Goal: Task Accomplishment & Management: Manage account settings

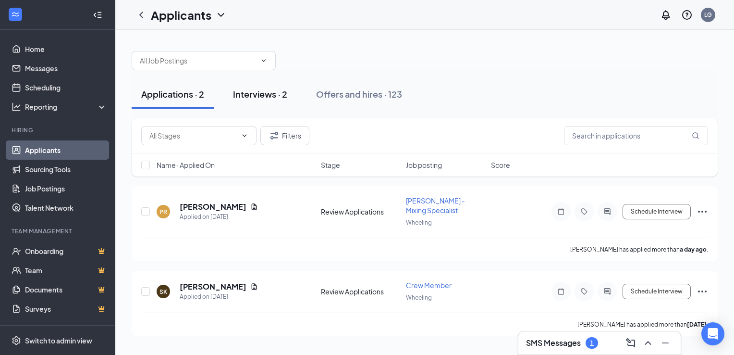
click at [288, 87] on button "Interviews · 2" at bounding box center [260, 94] width 74 height 29
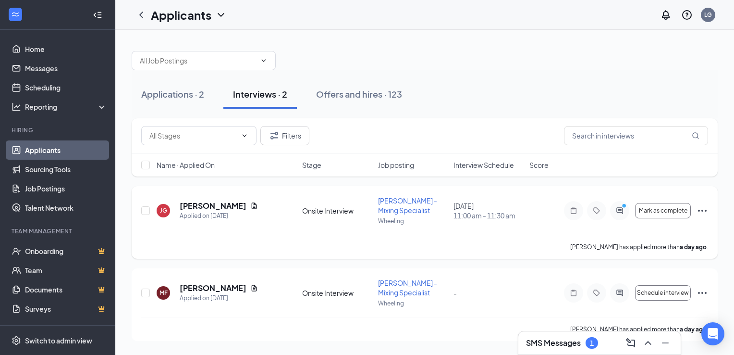
click at [625, 212] on icon "ActiveChat" at bounding box center [620, 211] width 12 height 8
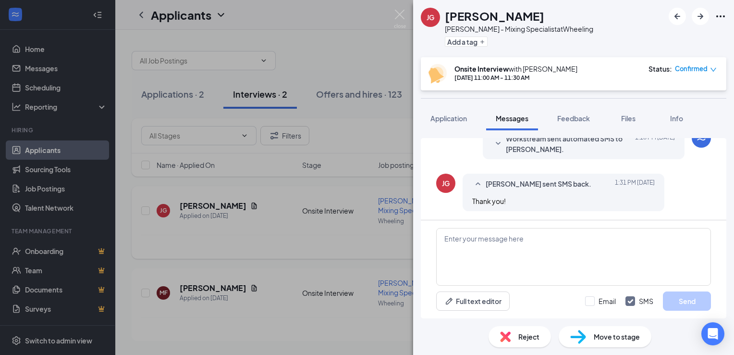
scroll to position [224, 0]
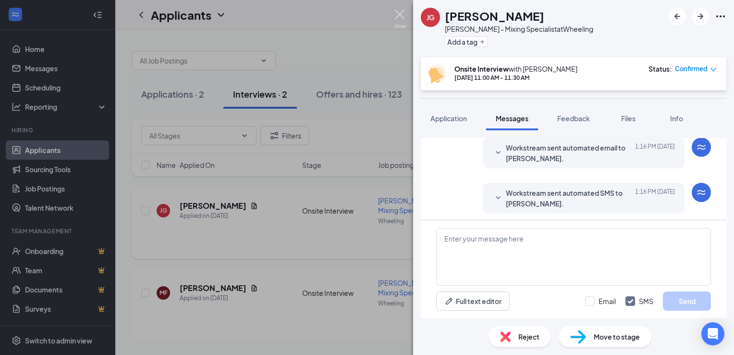
click at [402, 17] on img at bounding box center [400, 19] width 12 height 19
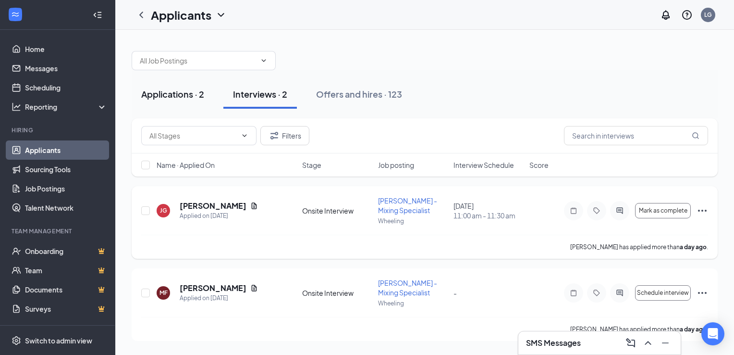
click at [179, 86] on button "Applications · 2" at bounding box center [173, 94] width 82 height 29
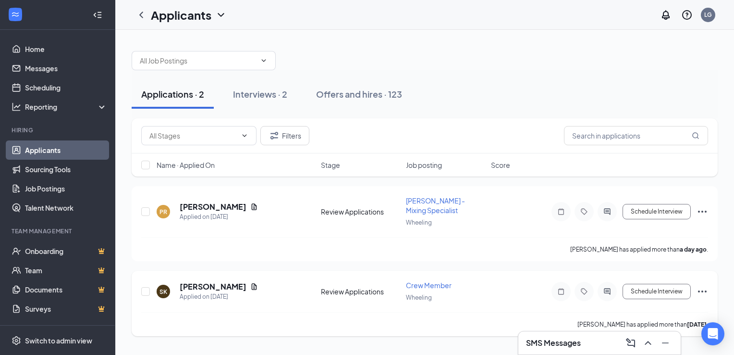
click at [700, 285] on icon "Ellipses" at bounding box center [703, 291] width 12 height 12
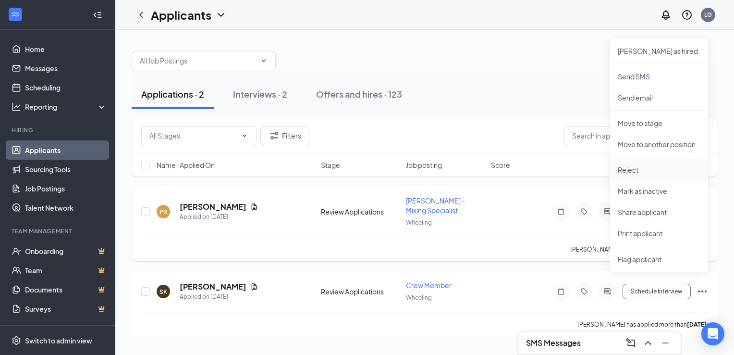
click at [629, 163] on li "Reject" at bounding box center [659, 169] width 98 height 21
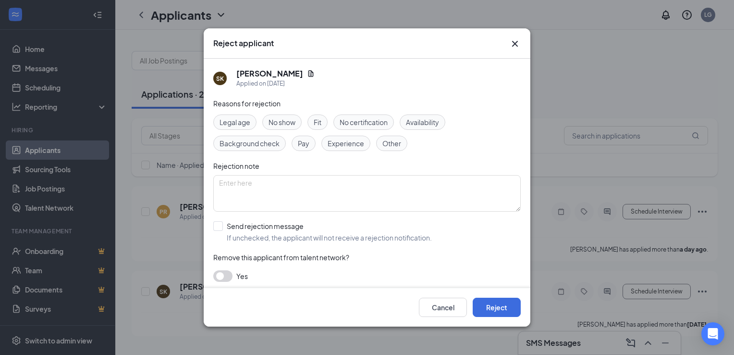
click at [310, 120] on div "Fit" at bounding box center [318, 121] width 20 height 15
click at [297, 254] on span "Remove this applicant from talent network?" at bounding box center [281, 257] width 136 height 9
click at [308, 226] on input "Send rejection message If unchecked, the applicant will not receive a rejection…" at bounding box center [322, 231] width 219 height 21
checkbox input "true"
click at [505, 302] on button "Reject" at bounding box center [497, 306] width 48 height 19
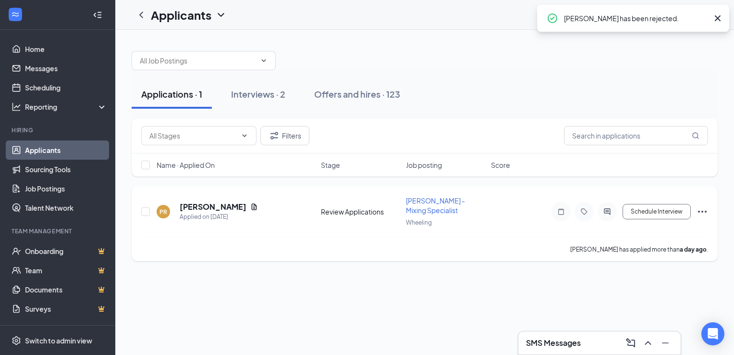
click at [390, 213] on div "PR [PERSON_NAME] Applied on [DATE] Review Applications [PERSON_NAME] - Mixing S…" at bounding box center [424, 216] width 567 height 41
click at [206, 201] on h5 "[PERSON_NAME]" at bounding box center [213, 206] width 67 height 11
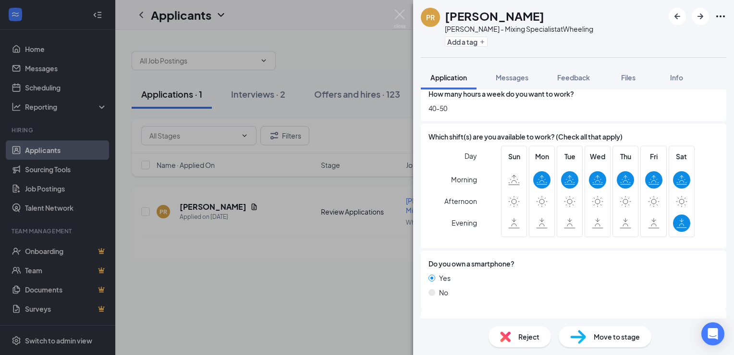
scroll to position [506, 0]
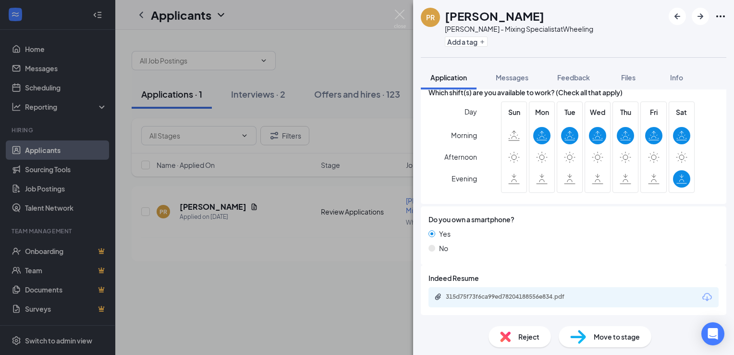
click at [567, 301] on div "315d75f73f6ca99ed78204188556e834.pdf" at bounding box center [574, 297] width 290 height 20
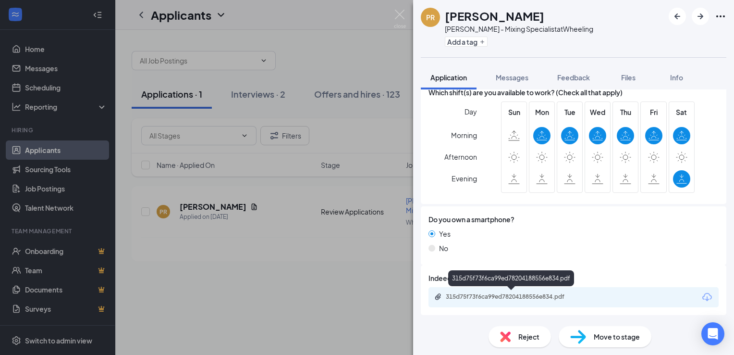
click at [530, 293] on div "315d75f73f6ca99ed78204188556e834.pdf" at bounding box center [513, 297] width 135 height 8
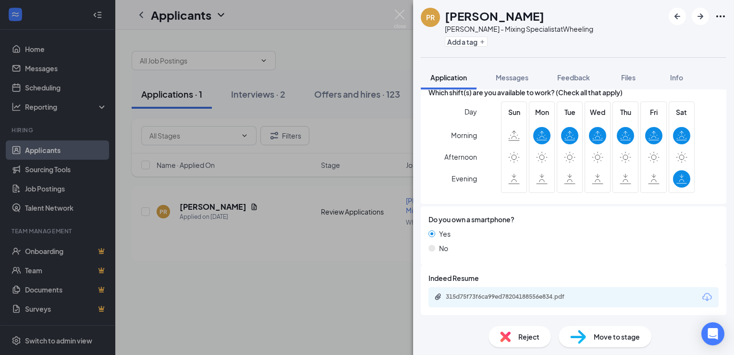
scroll to position [502, 0]
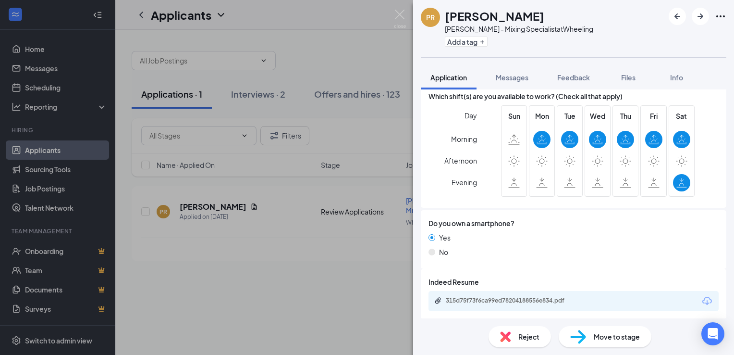
click at [518, 345] on div "Reject" at bounding box center [520, 336] width 62 height 21
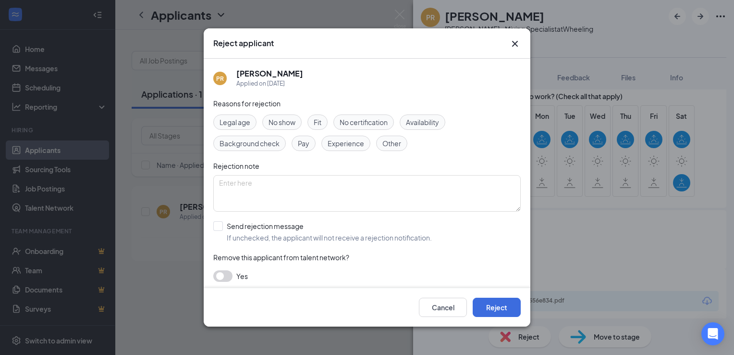
click at [319, 117] on span "Fit" at bounding box center [318, 122] width 8 height 11
click at [292, 221] on input "Send rejection message If unchecked, the applicant will not receive a rejection…" at bounding box center [322, 231] width 219 height 21
checkbox input "true"
click at [506, 311] on button "Reject" at bounding box center [497, 306] width 48 height 19
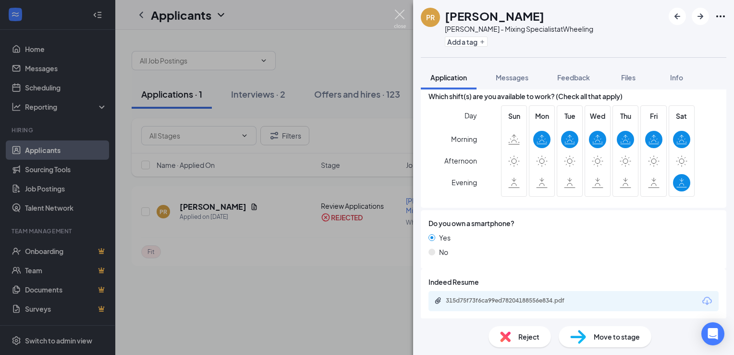
click at [401, 13] on img at bounding box center [400, 19] width 12 height 19
